Goal: Find contact information: Find contact information

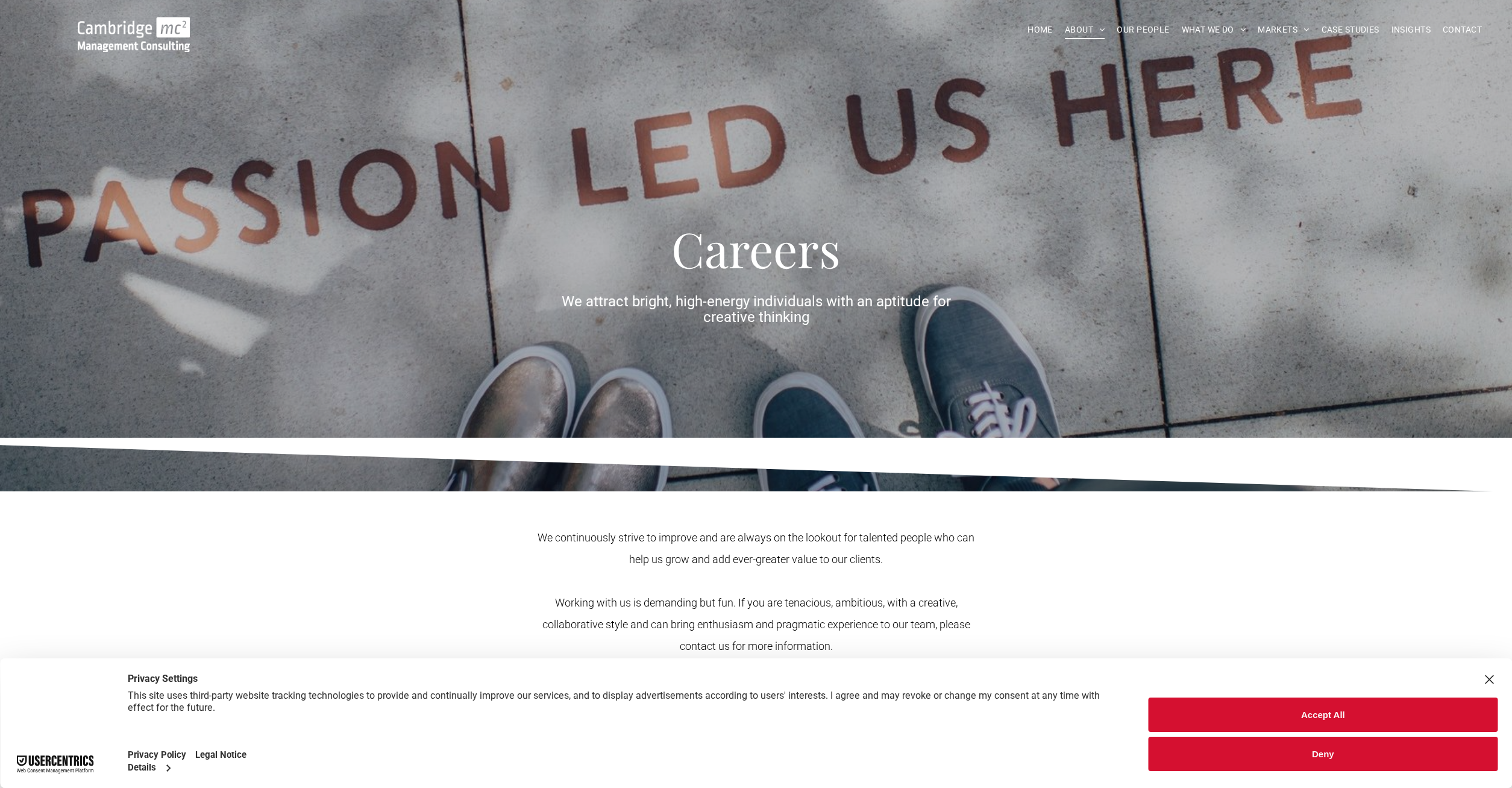
click at [1342, 716] on button "Accept All" at bounding box center [1323, 715] width 349 height 34
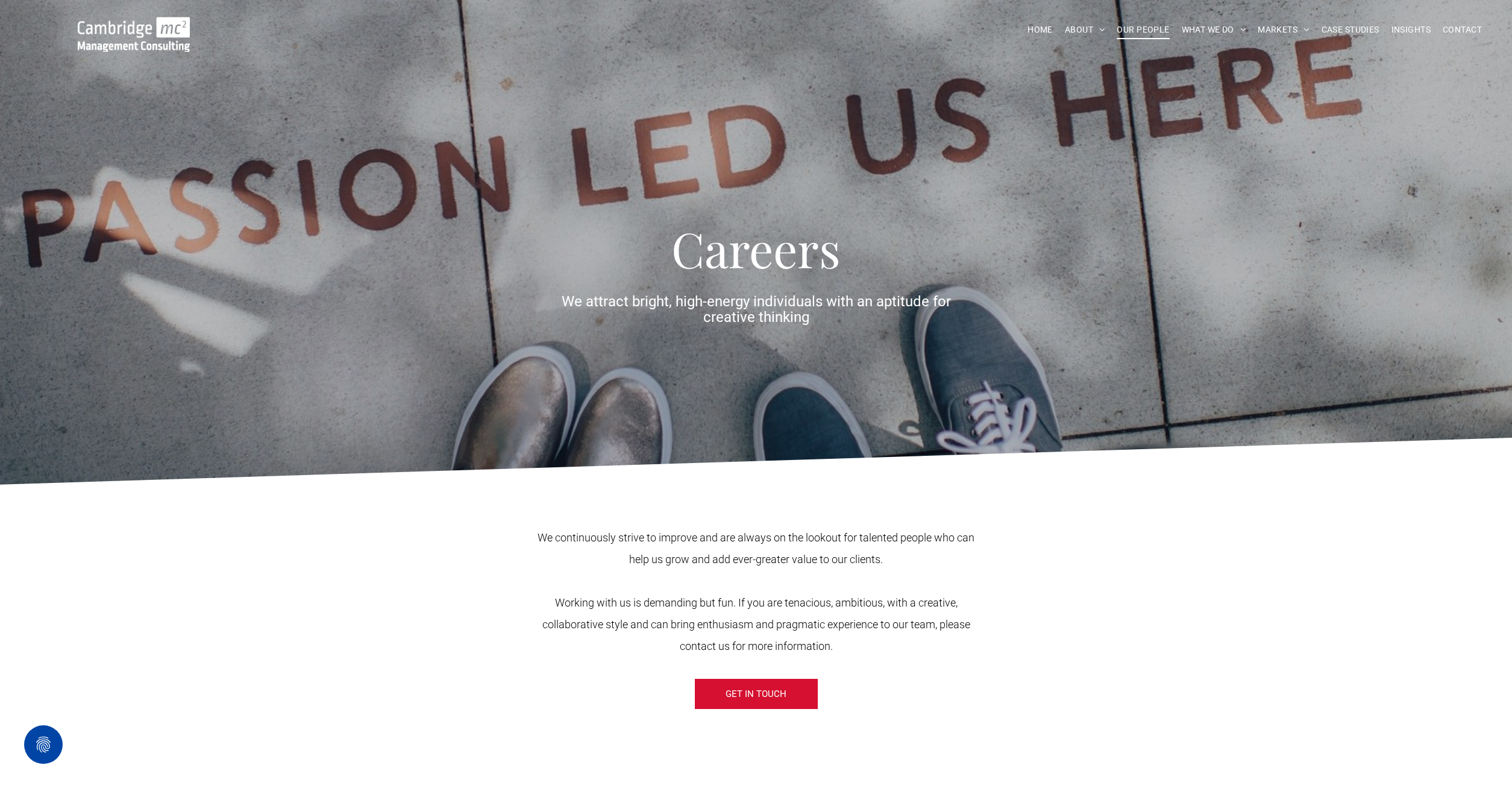
click at [1149, 22] on span "OUR PEOPLE" at bounding box center [1143, 29] width 52 height 19
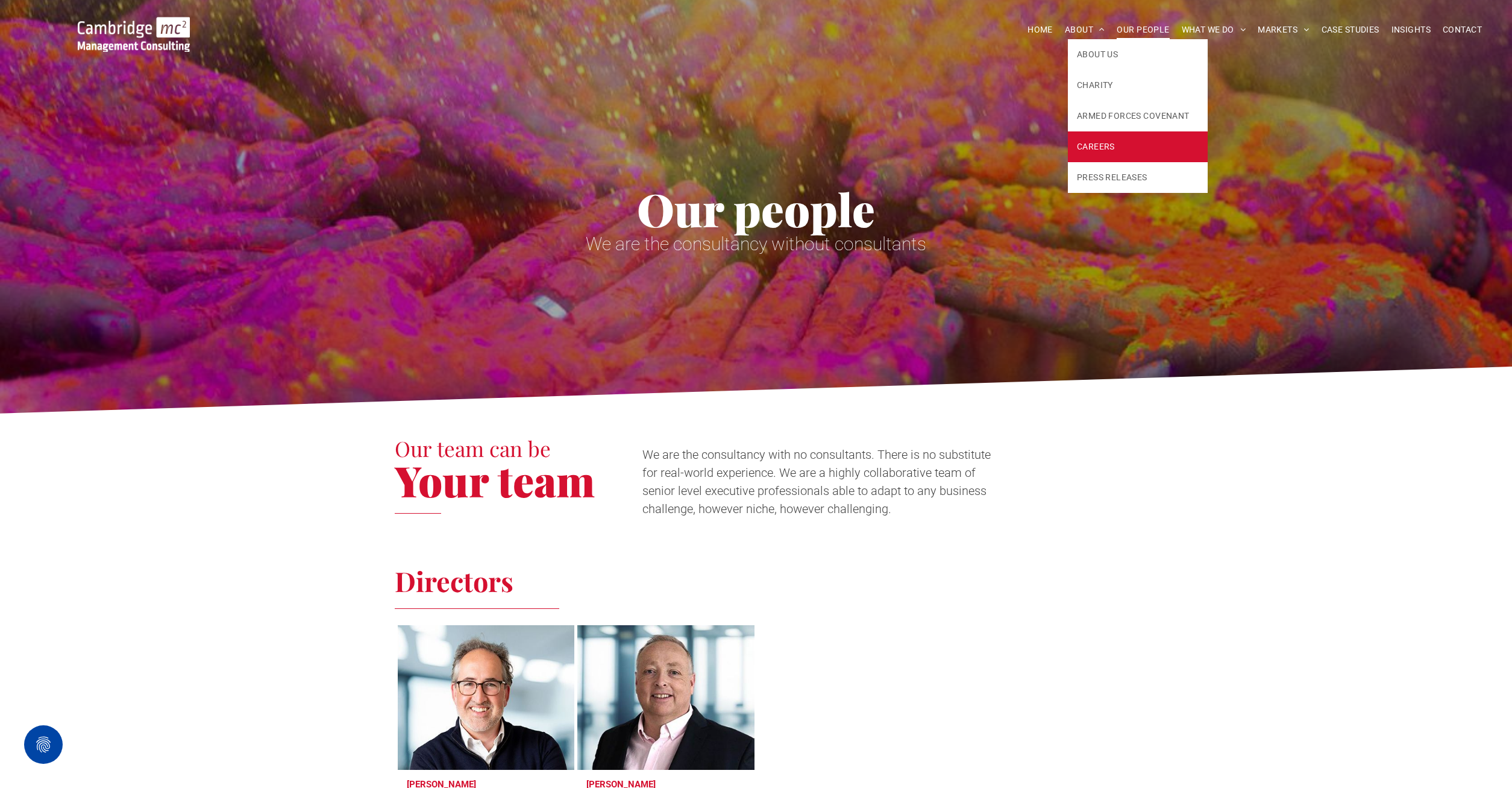
click at [1084, 138] on link "CAREERS" at bounding box center [1137, 147] width 139 height 31
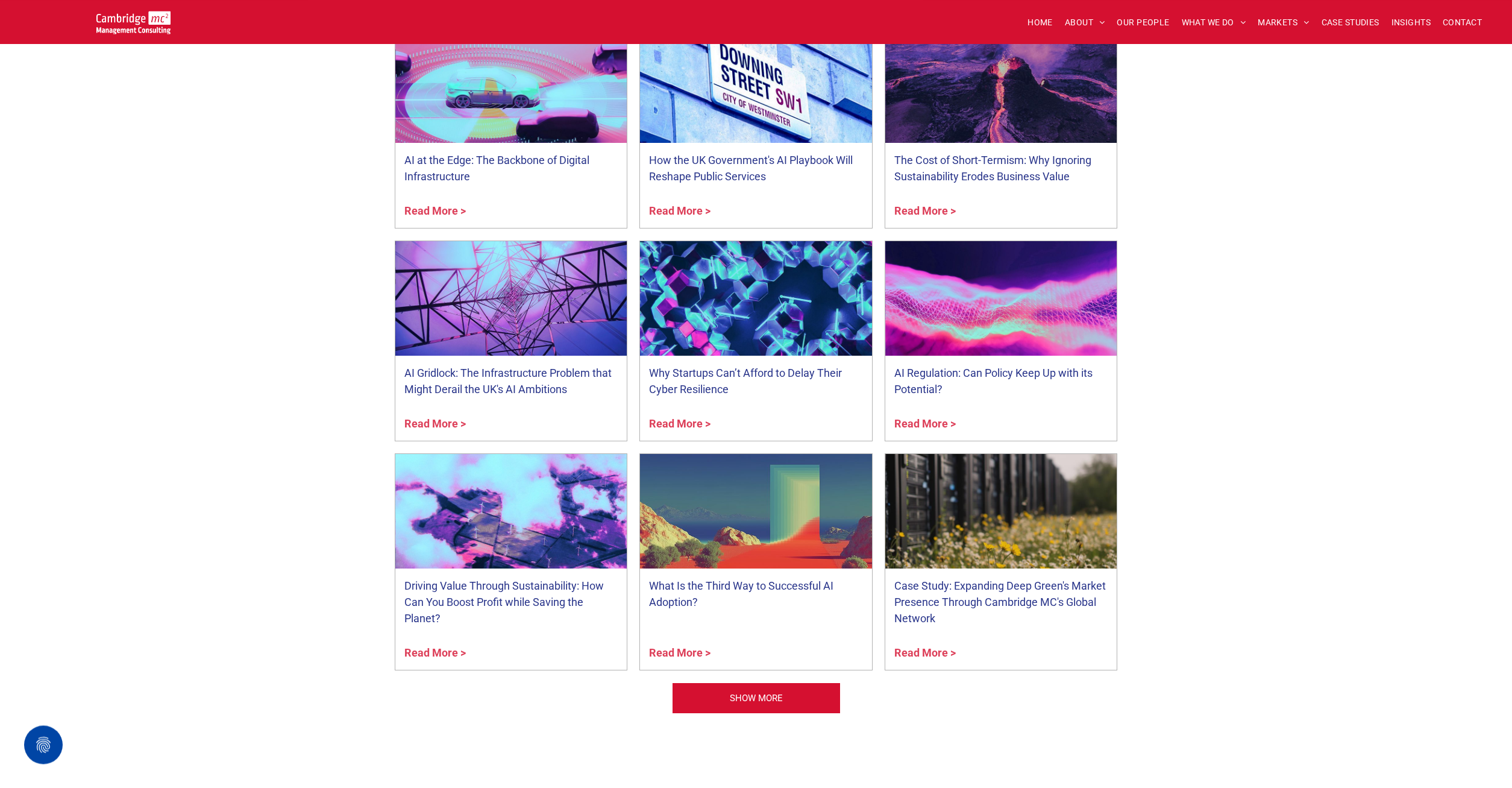
scroll to position [1106, 0]
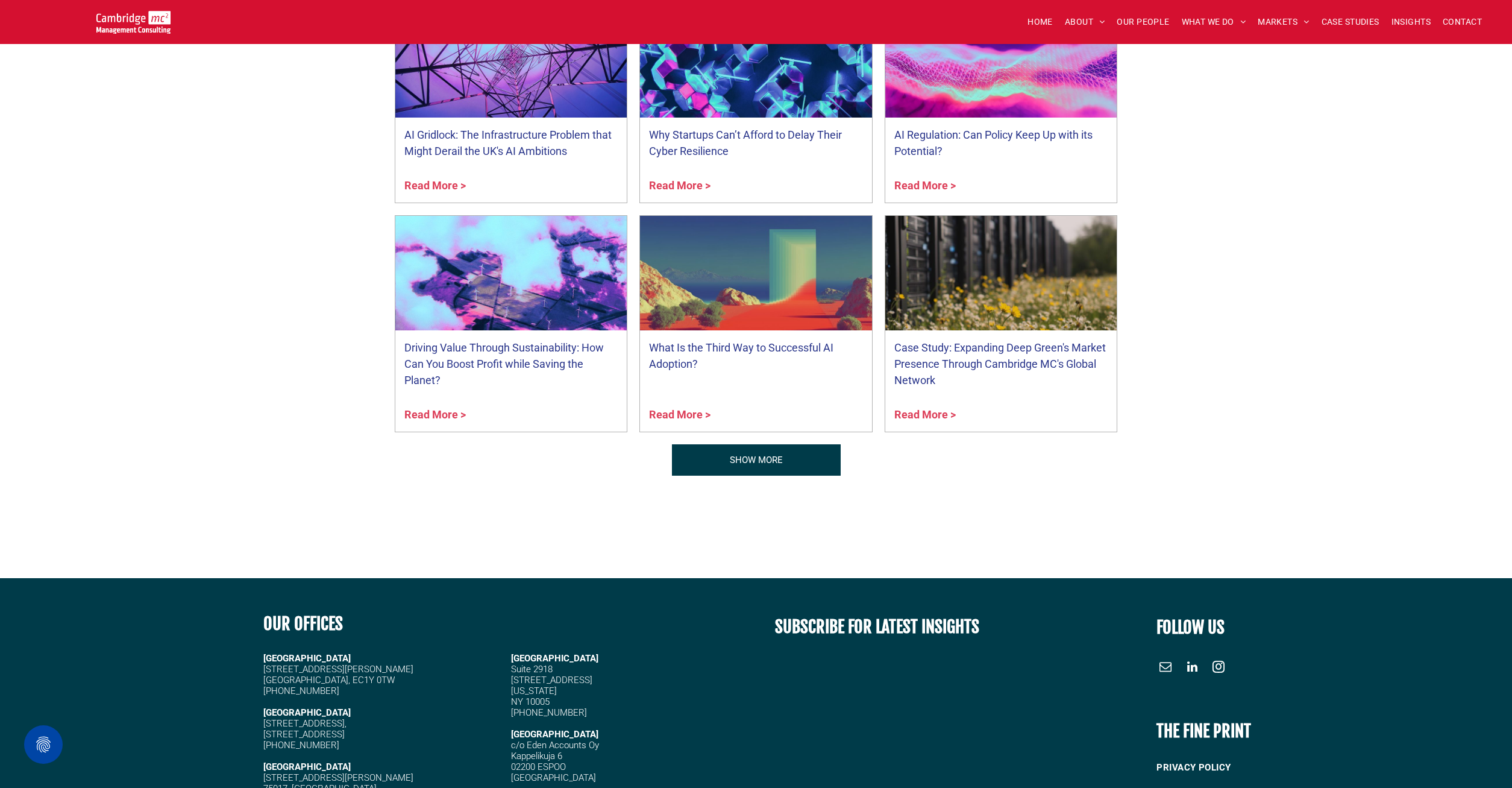
click at [697, 462] on link "SHOW MORE" at bounding box center [756, 460] width 169 height 31
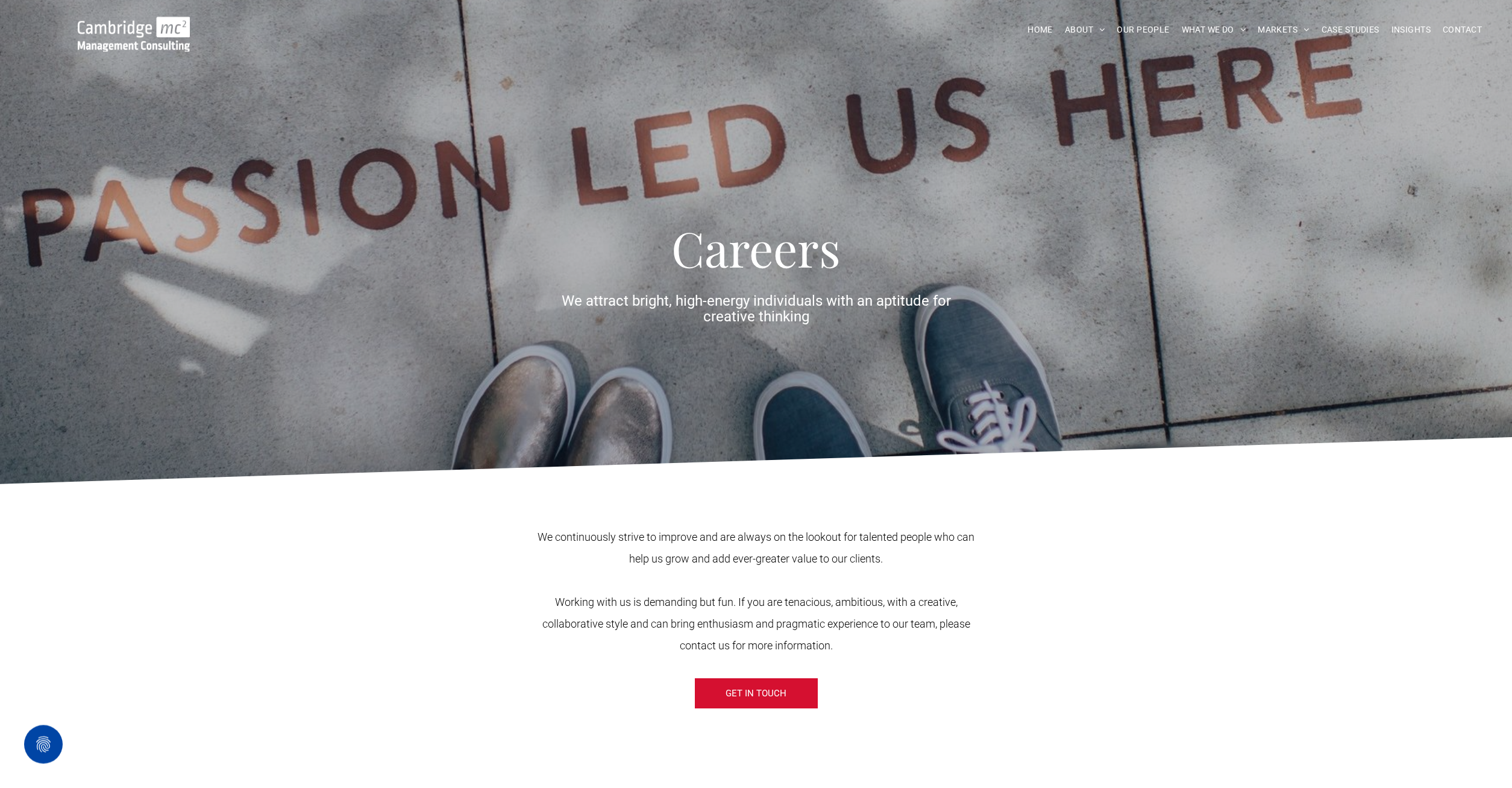
scroll to position [0, 0]
click at [716, 698] on link "GET IN TOUCH" at bounding box center [756, 694] width 124 height 31
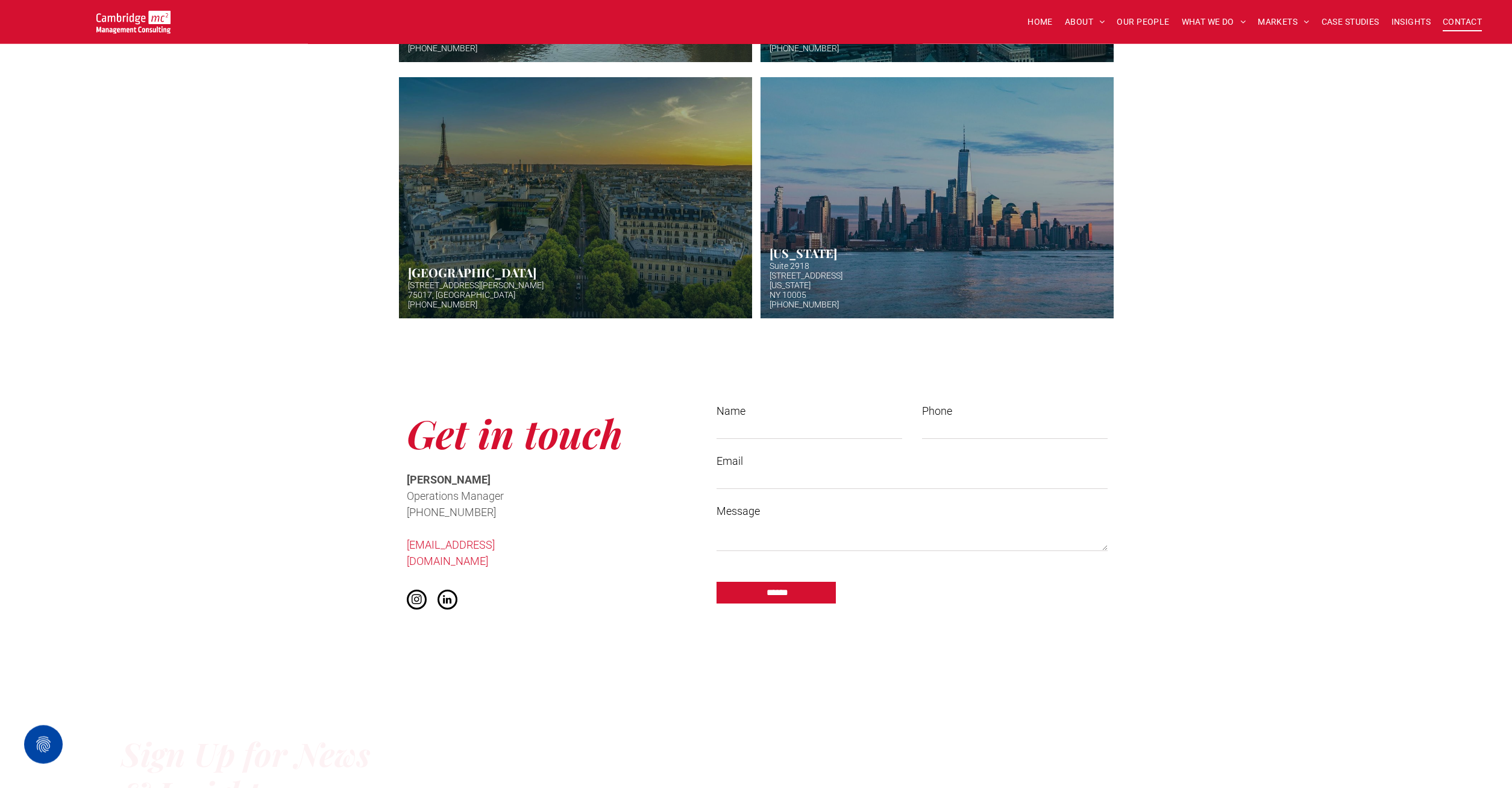
scroll to position [615, 0]
